Goal: Information Seeking & Learning: Learn about a topic

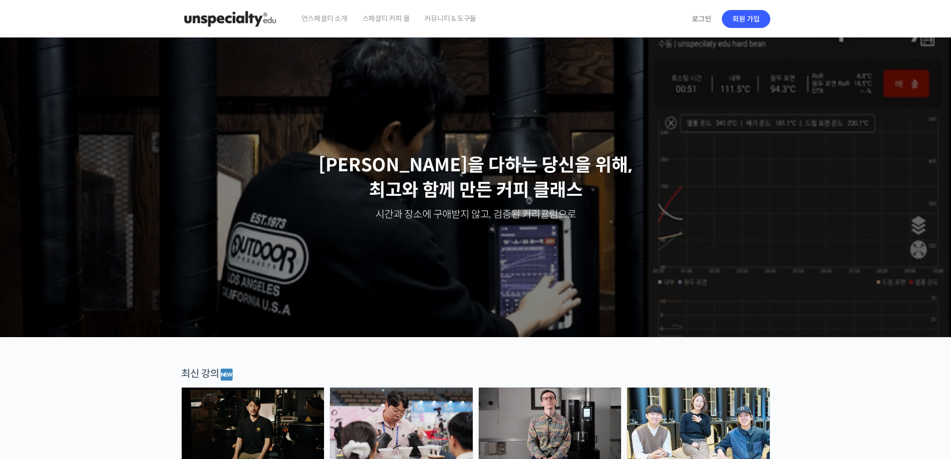
scroll to position [200, 0]
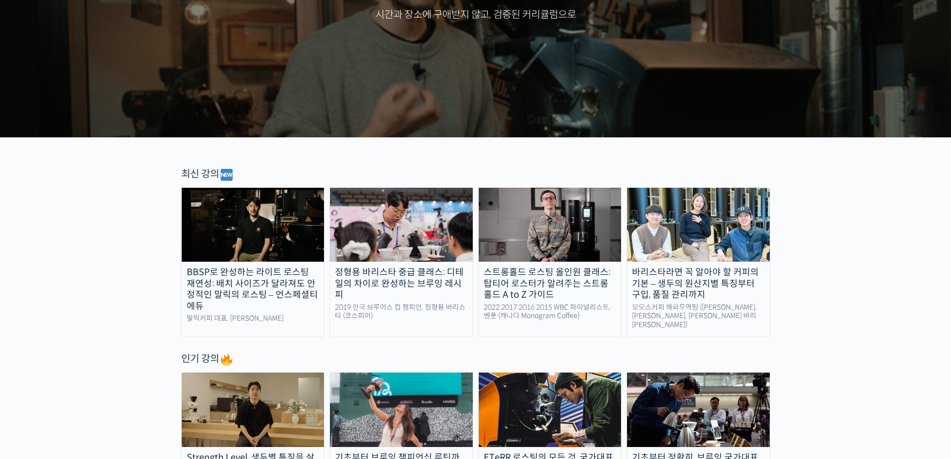
click at [688, 237] on img at bounding box center [698, 225] width 143 height 74
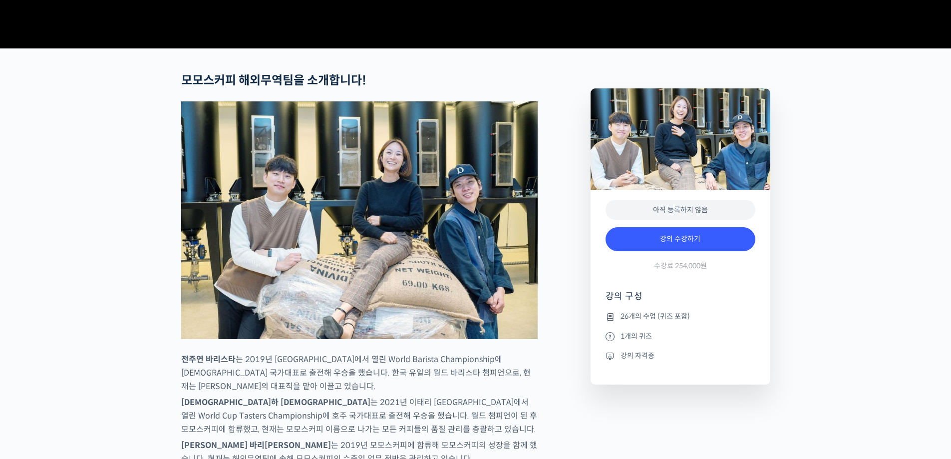
scroll to position [449, 0]
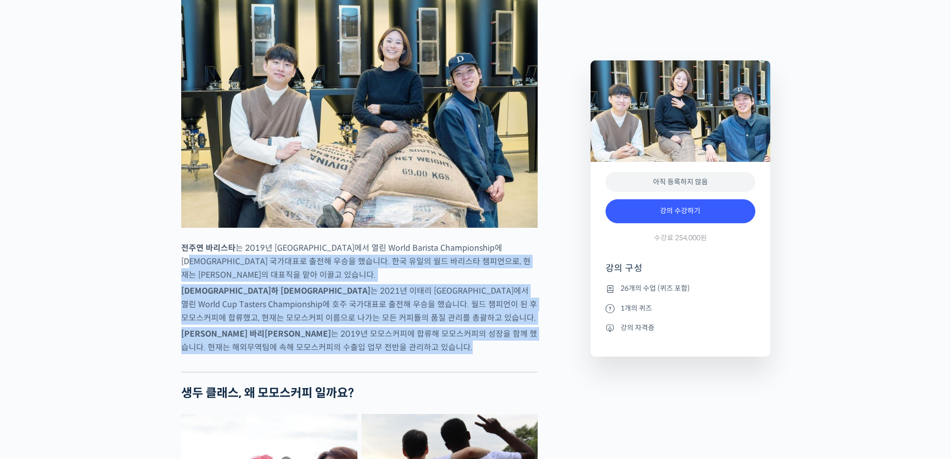
drag, startPoint x: 418, startPoint y: 383, endPoint x: 164, endPoint y: 292, distance: 269.4
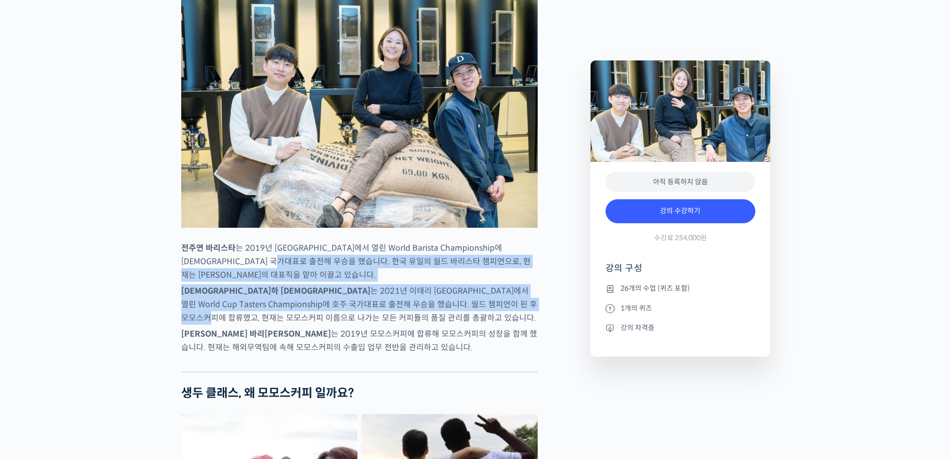
drag, startPoint x: 301, startPoint y: 306, endPoint x: 441, endPoint y: 339, distance: 143.2
click at [441, 324] on p "추경하 바리스타 는 2021년 이태리 밀라노에서 열린 World Cup Tasters Championship에 호주 국가대표로 출전해 우승을 …" at bounding box center [359, 304] width 356 height 40
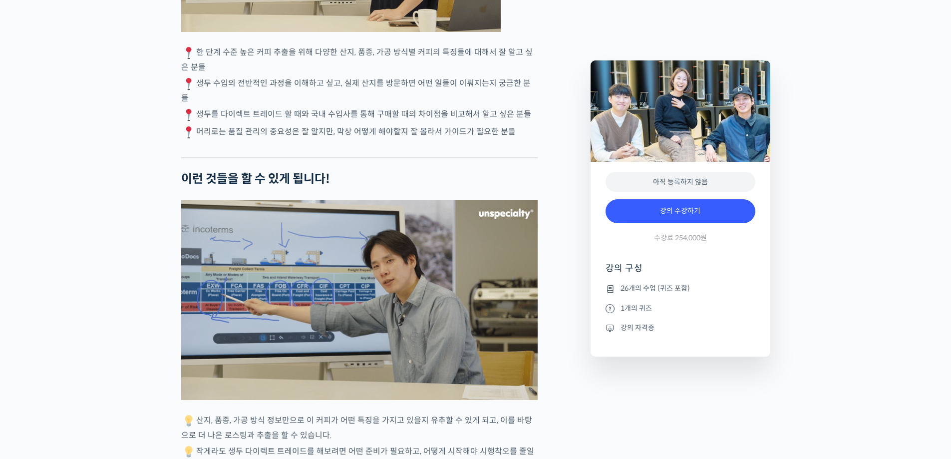
scroll to position [2545, 0]
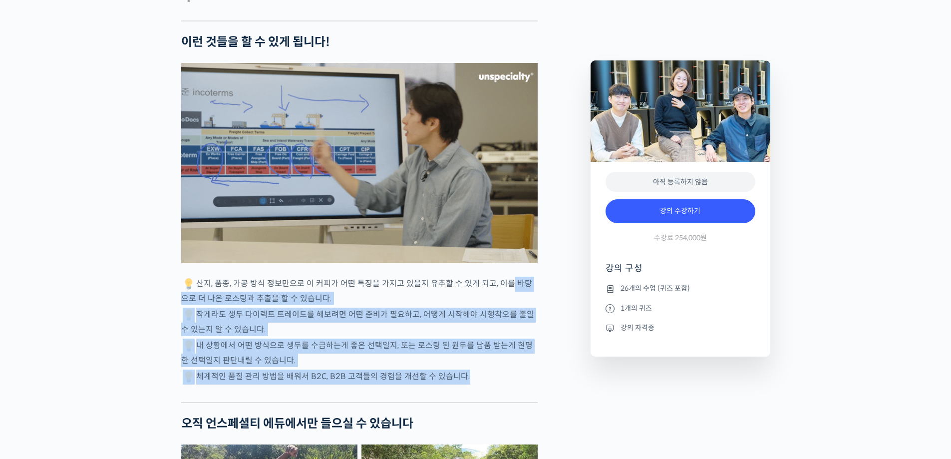
drag, startPoint x: 503, startPoint y: 302, endPoint x: 498, endPoint y: 403, distance: 101.0
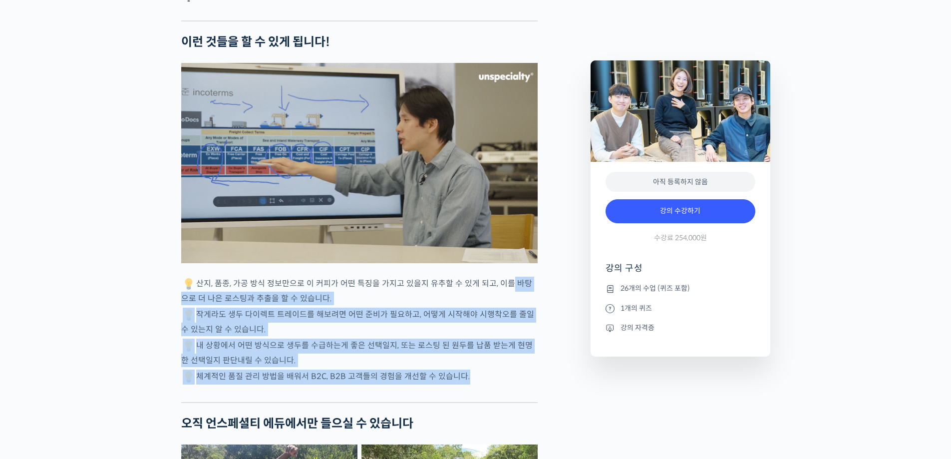
click at [498, 403] on div "모모스커피 해외무역팀을 소개합니다! 전주연 바리스타 는 2019년 미국 보스턴에서 열린 World Barista Championship에 한국…" at bounding box center [359, 104] width 356 height 4477
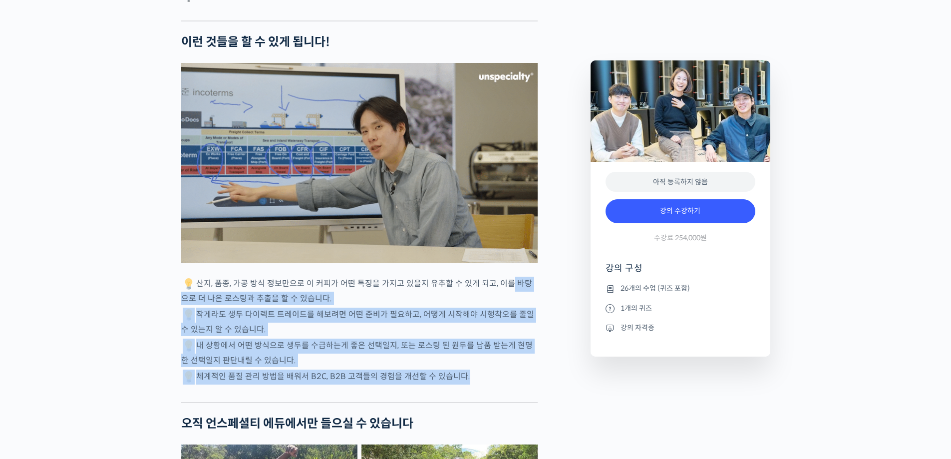
click at [498, 402] on div at bounding box center [359, 394] width 356 height 15
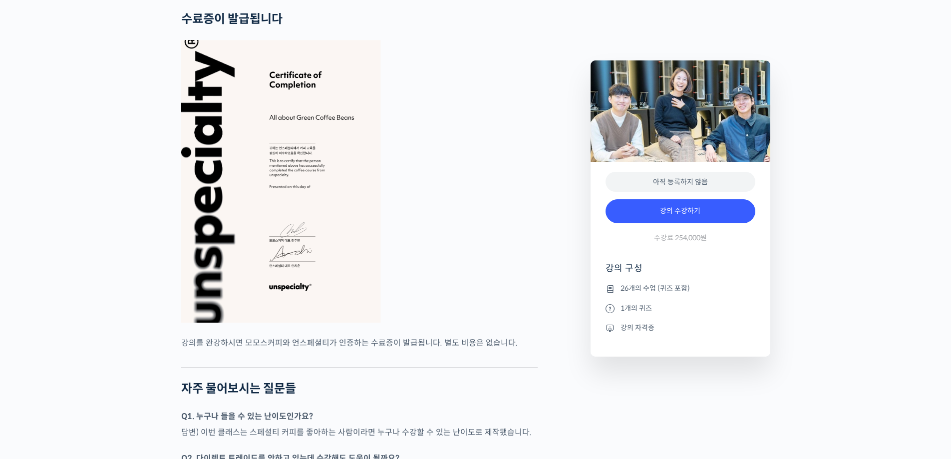
scroll to position [4248, 0]
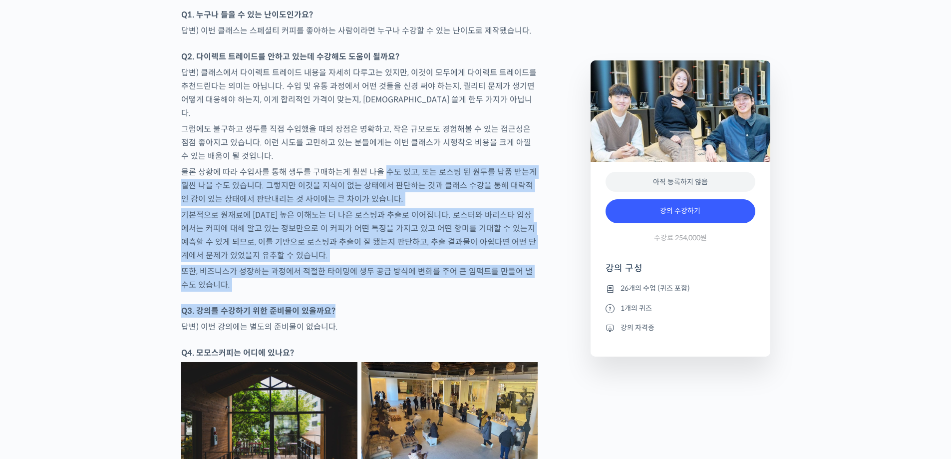
drag, startPoint x: 366, startPoint y: 217, endPoint x: 381, endPoint y: 150, distance: 69.1
click at [381, 165] on p "물론 상황에 따라 수입사를 통해 생두를 구매하는게 훨씬 나을 수도 있고, 또는 로스팅 된 원두를 납품 받는게 훨씬 나을 수도 있습니다. 그렇지…" at bounding box center [359, 185] width 356 height 40
